Goal: Task Accomplishment & Management: Manage account settings

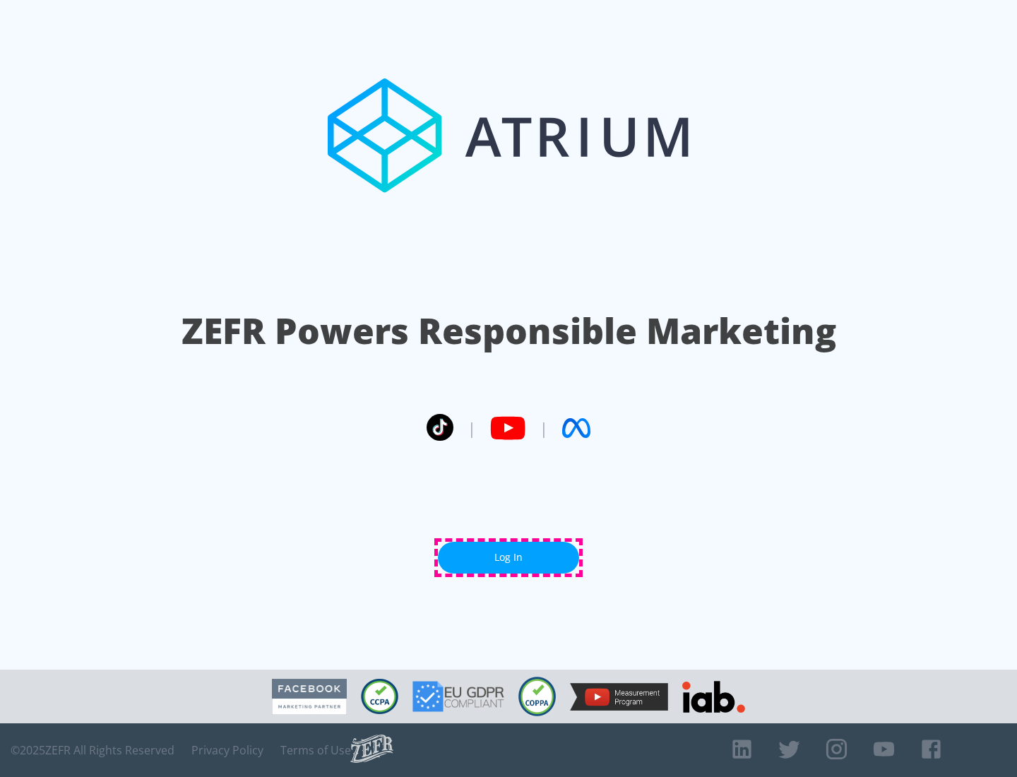
click at [508, 557] on link "Log In" at bounding box center [508, 558] width 141 height 32
